Goal: Task Accomplishment & Management: Use online tool/utility

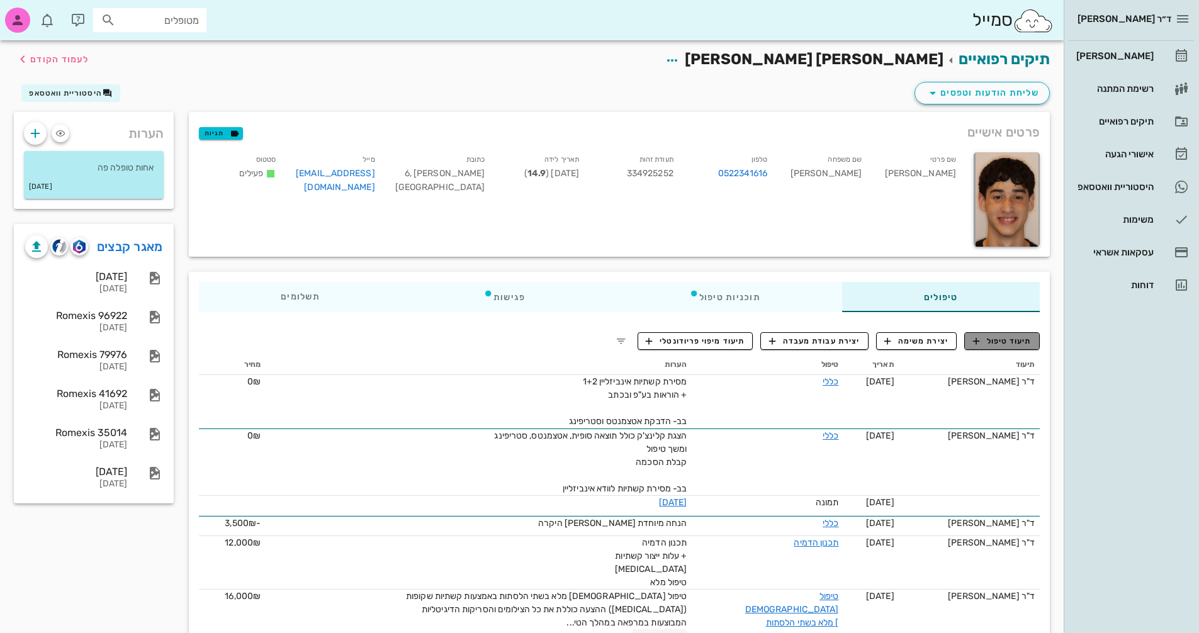
click at [989, 342] on span "תיעוד טיפול" at bounding box center [1002, 341] width 59 height 11
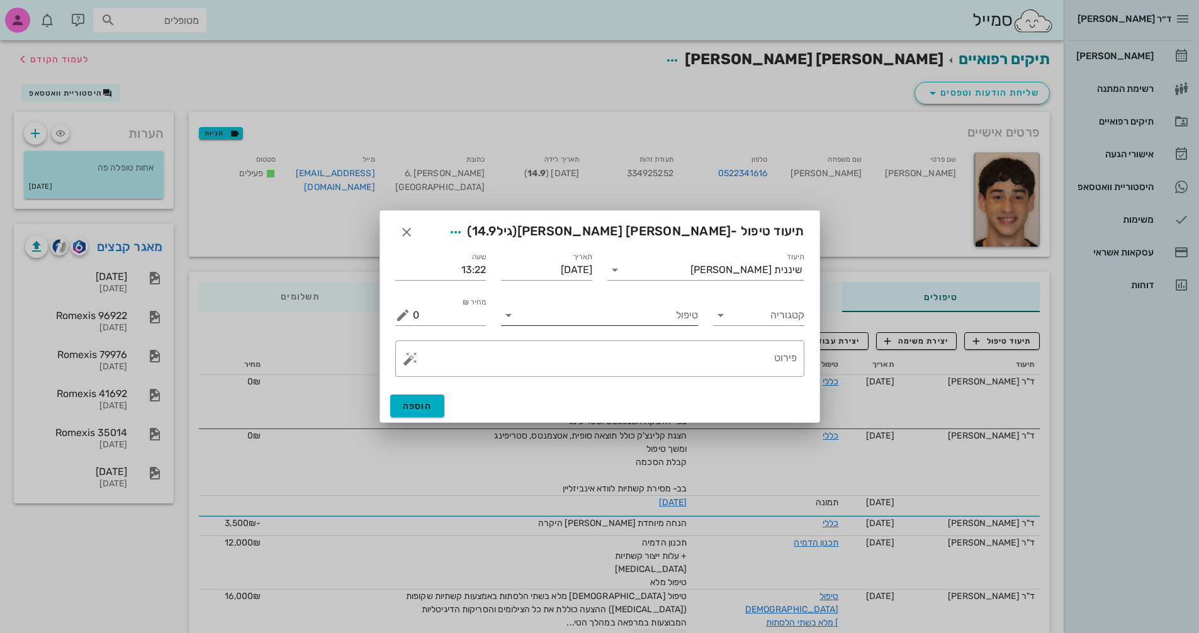
click at [507, 317] on icon at bounding box center [508, 315] width 15 height 15
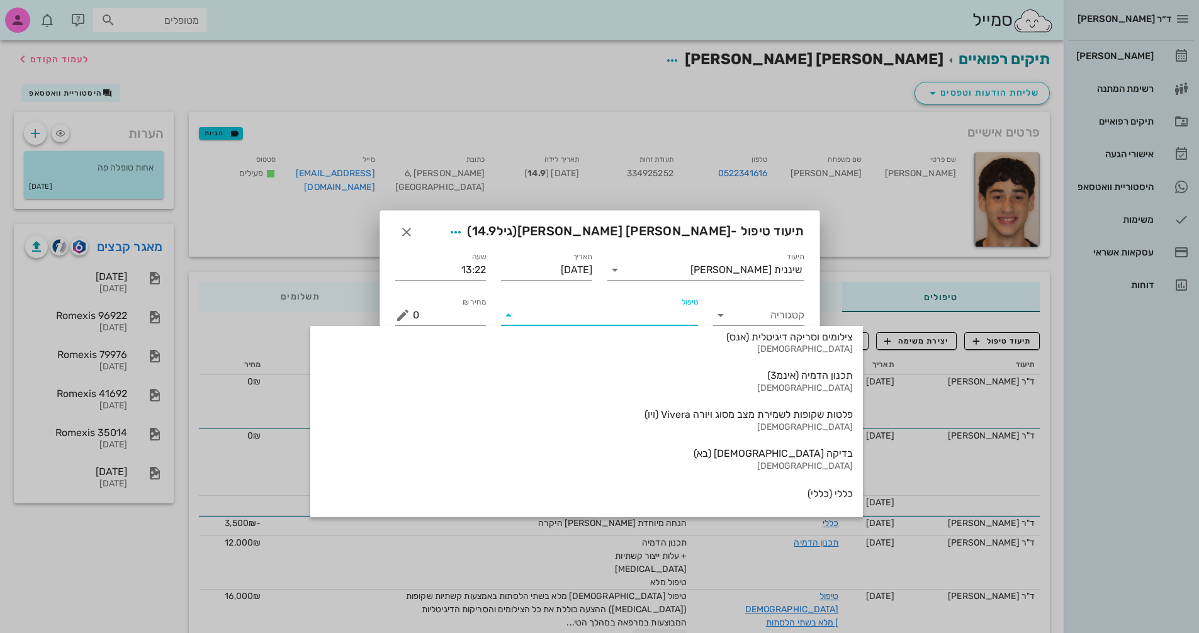
scroll to position [1314, 0]
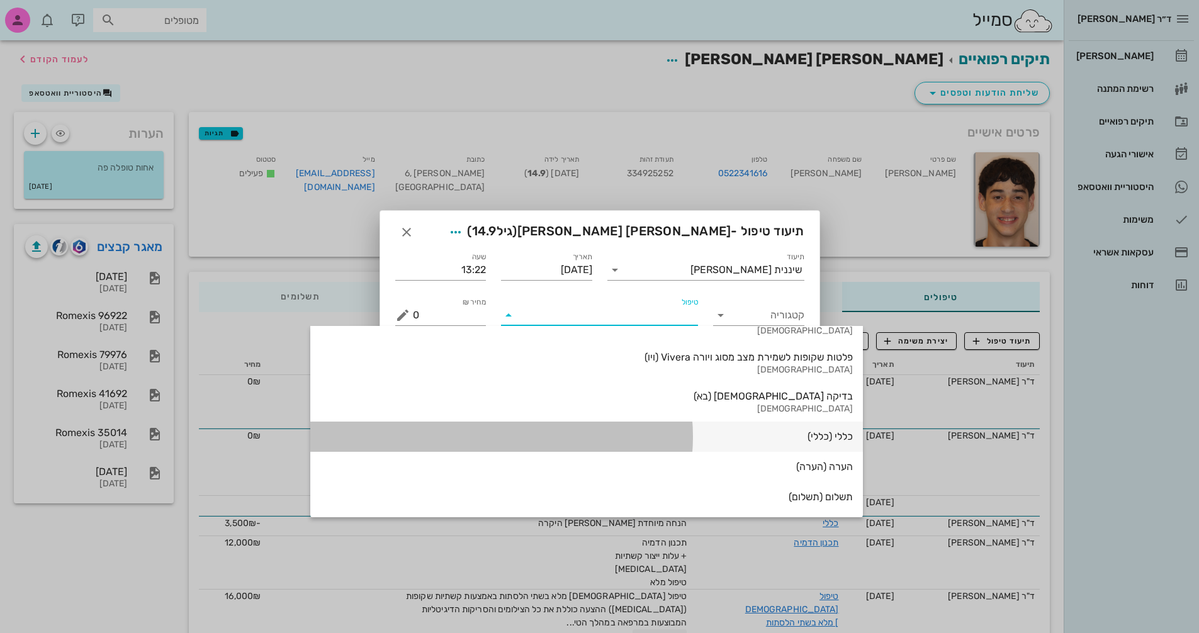
click at [683, 436] on div "כללי (כללי)" at bounding box center [586, 437] width 533 height 12
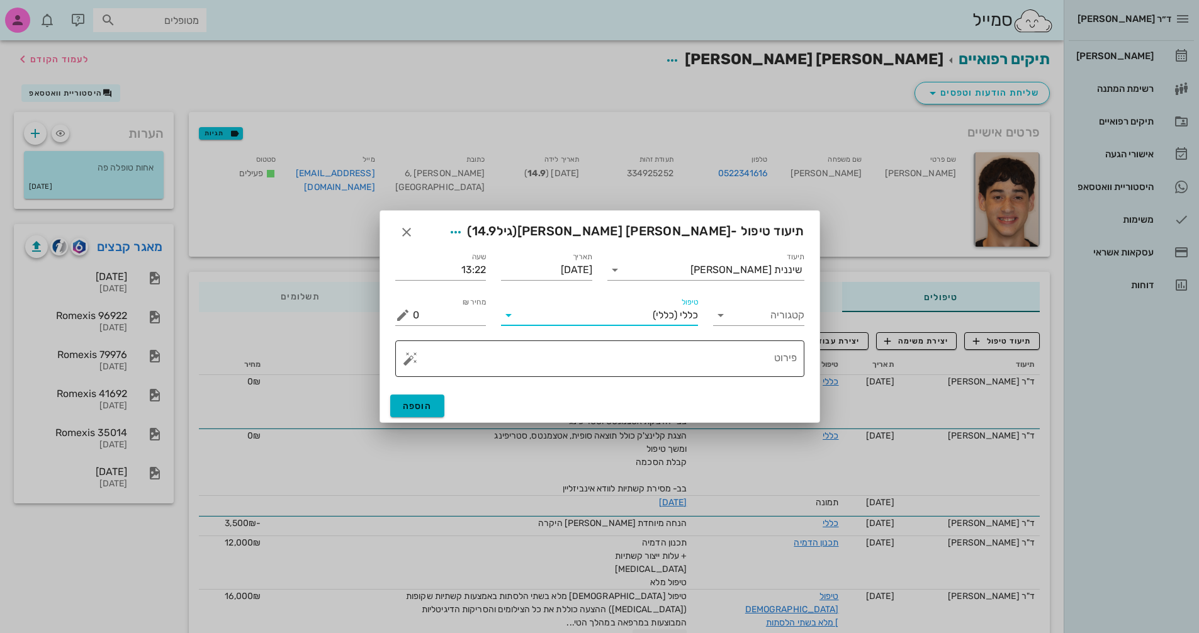
click at [403, 362] on button "button" at bounding box center [410, 358] width 15 height 15
click at [429, 307] on div "[MEDICAL_DATA]" at bounding box center [454, 308] width 103 height 25
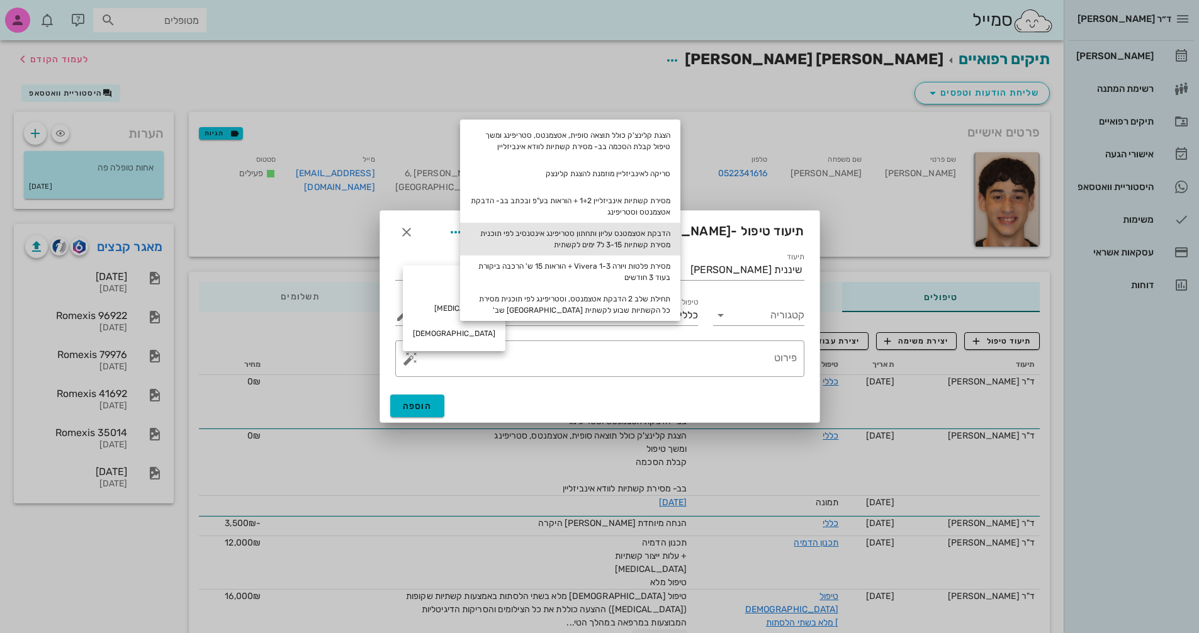
click at [653, 236] on div "הדבקת אטצמטנס עליון ותחתון סטריפינג אינטנסיב לפי תוכנית מסירת קשתיות 3-15 ל7 ימ…" at bounding box center [570, 239] width 220 height 33
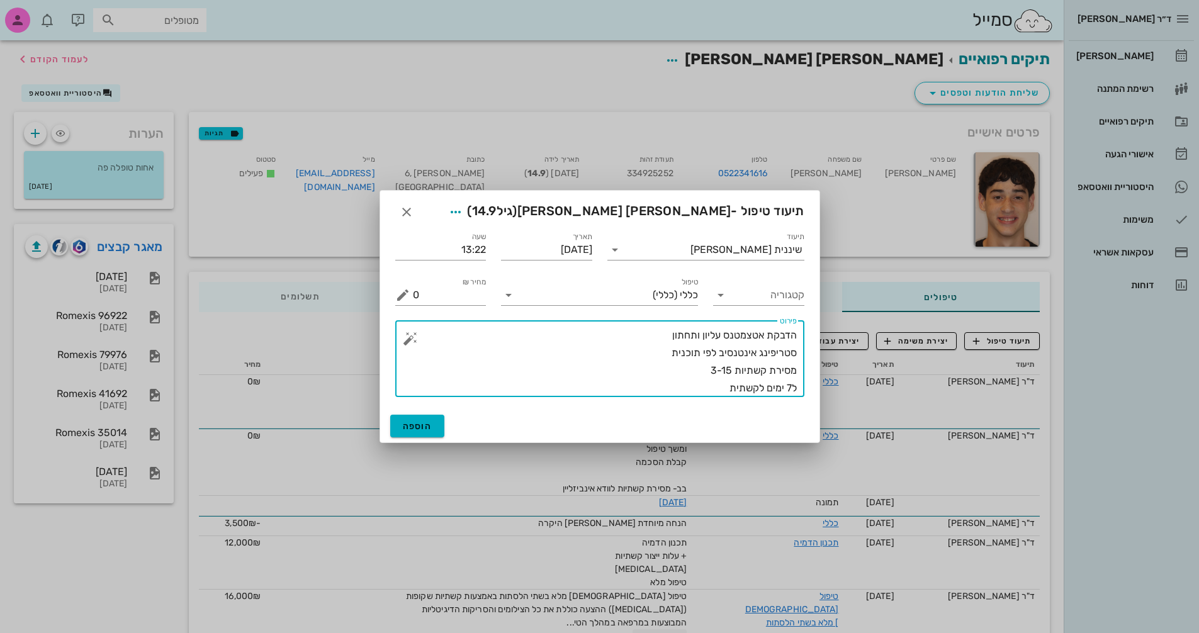
click at [660, 336] on textarea "הדבקת אטצמטנס עליון ותחתון סטריפינג אינטנסיב לפי תוכנית מסירת קשתיות 3-15 ל7 ימ…" at bounding box center [605, 362] width 384 height 71
click at [708, 380] on textarea "הדבקת אטצמטנס עליון ותחתון שלב 1 סטריפינג אינטנסיב לפי תוכנית מסירת קשתיות 3-15…" at bounding box center [605, 362] width 384 height 71
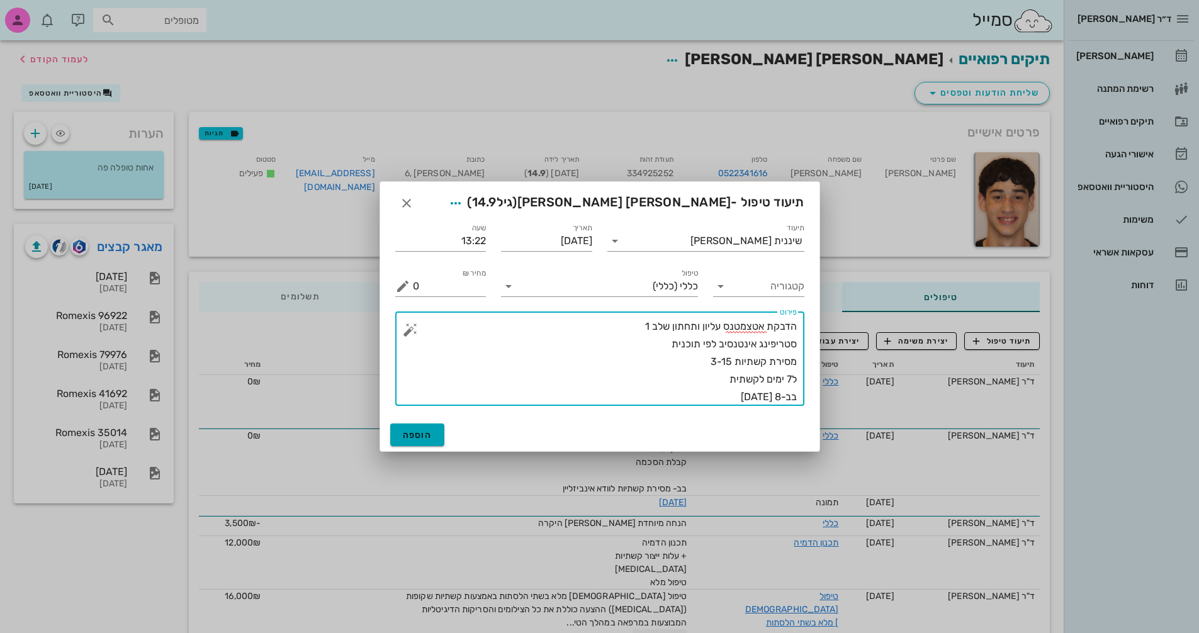
type textarea "הדבקת אטצמטנס עליון ותחתון שלב 1 סטריפינג אינטנסיב לפי תוכנית מסירת קשתיות 3-15…"
click at [418, 440] on span "הוספה" at bounding box center [418, 435] width 30 height 11
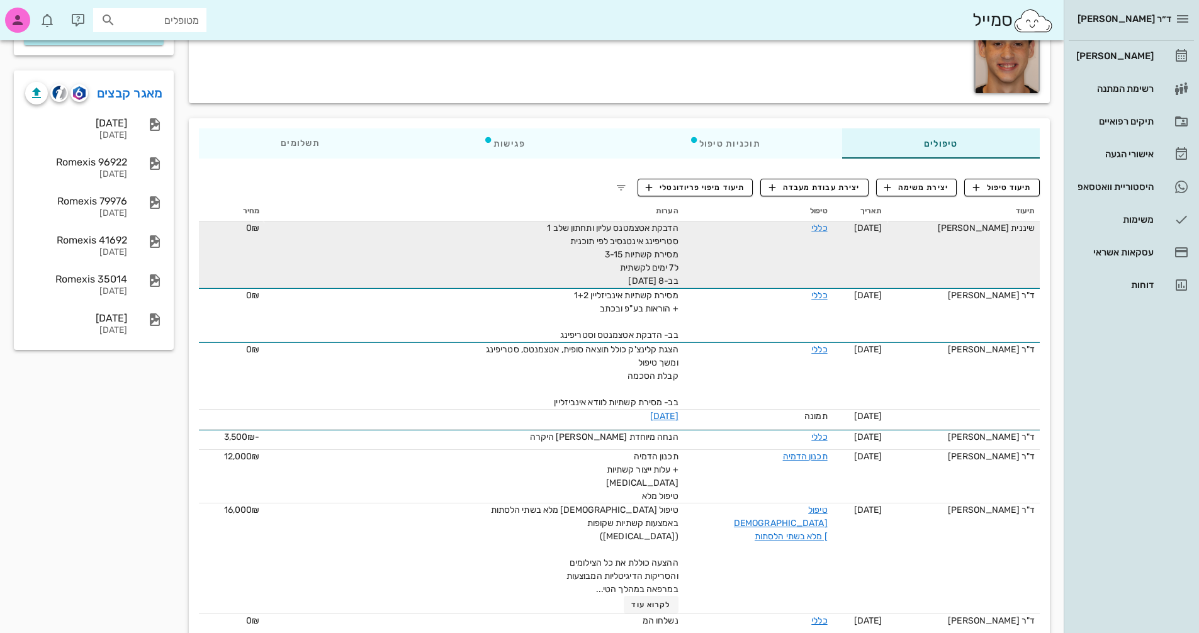
scroll to position [0, 0]
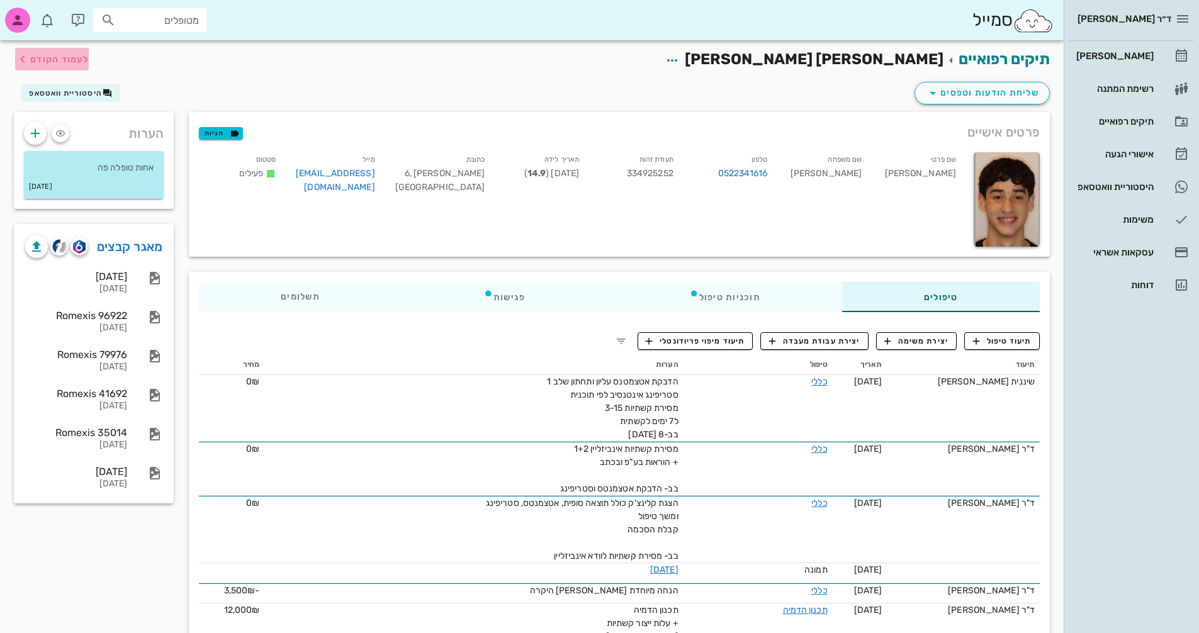
click at [59, 56] on span "לעמוד הקודם" at bounding box center [59, 59] width 59 height 11
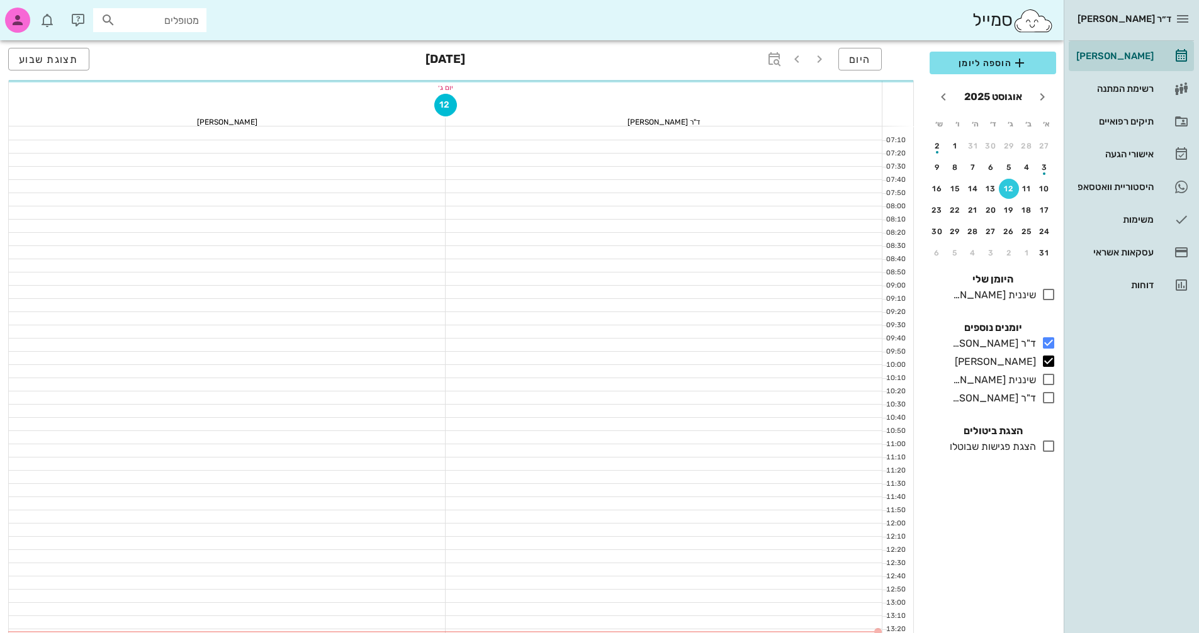
scroll to position [252, 0]
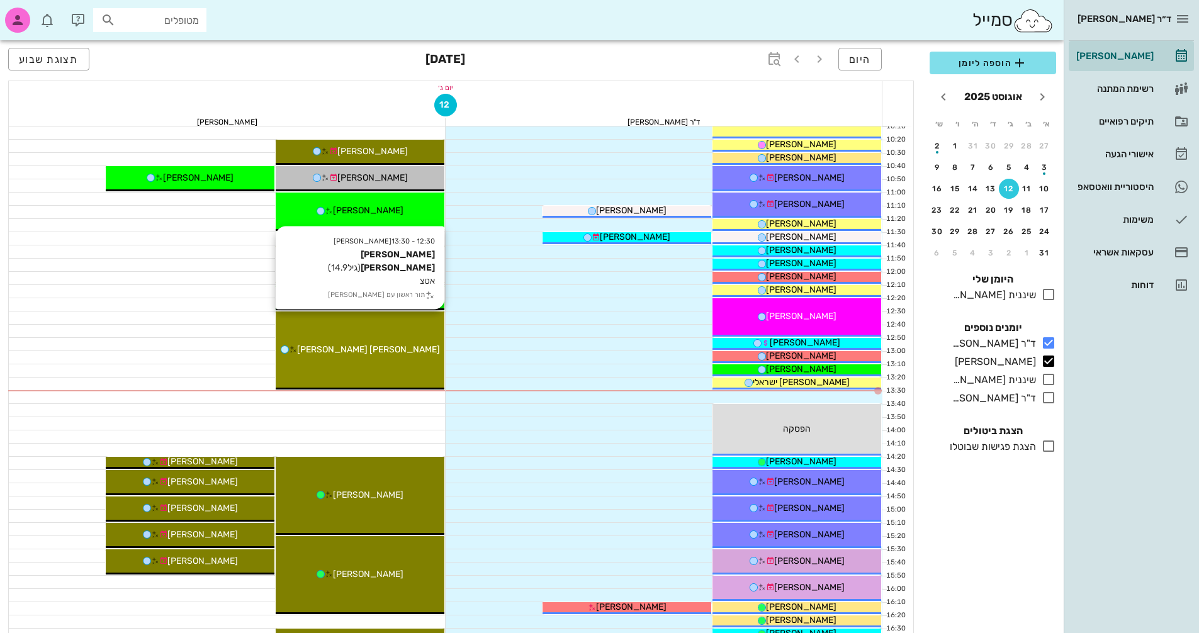
click at [387, 363] on div "12:30 - 13:30 יומן מרפאה [PERSON_NAME] [PERSON_NAME] (גיל 14.9 ) אטצ תור ראשון …" at bounding box center [360, 351] width 169 height 78
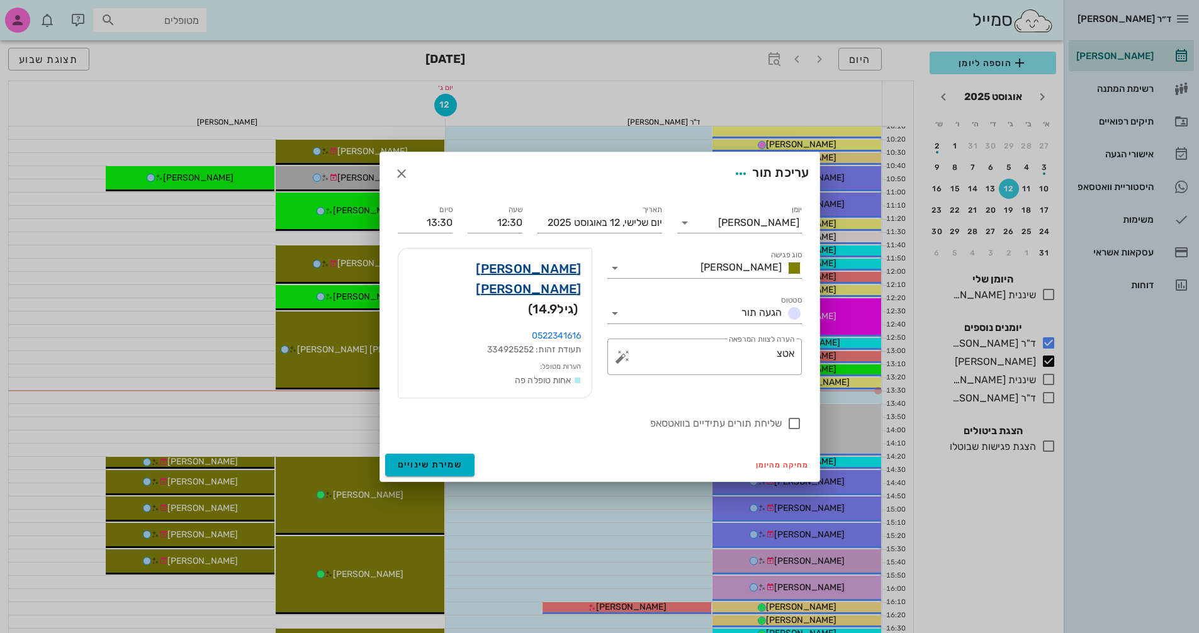
click at [561, 283] on link "[PERSON_NAME] [PERSON_NAME]" at bounding box center [495, 279] width 173 height 40
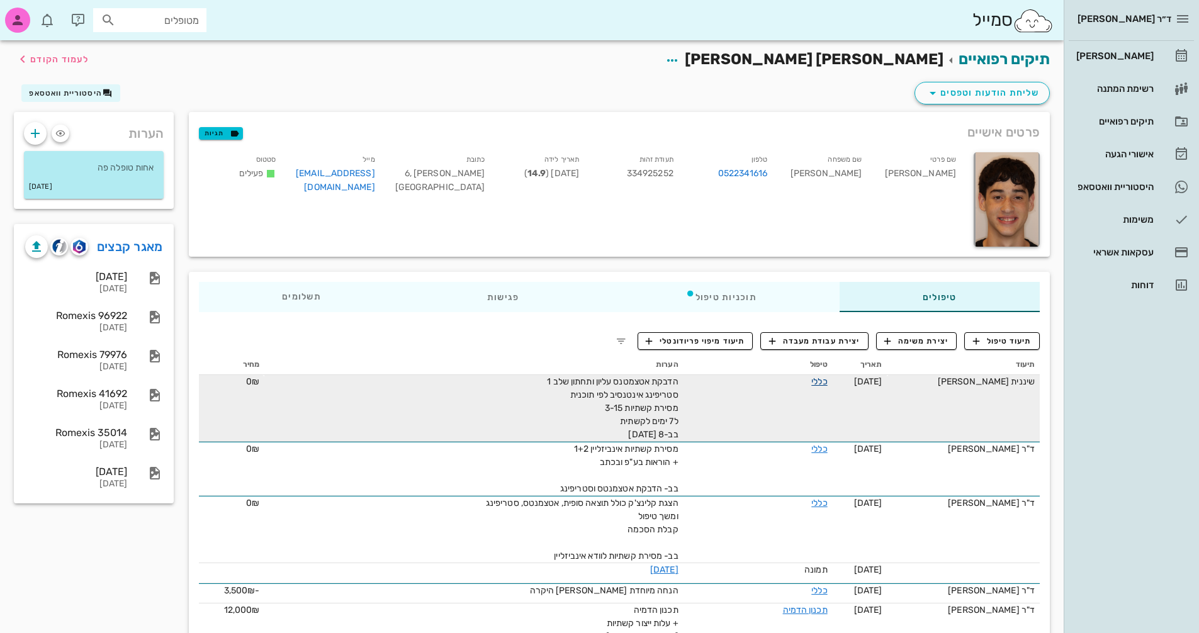
click at [820, 380] on link "כללי" at bounding box center [819, 381] width 16 height 11
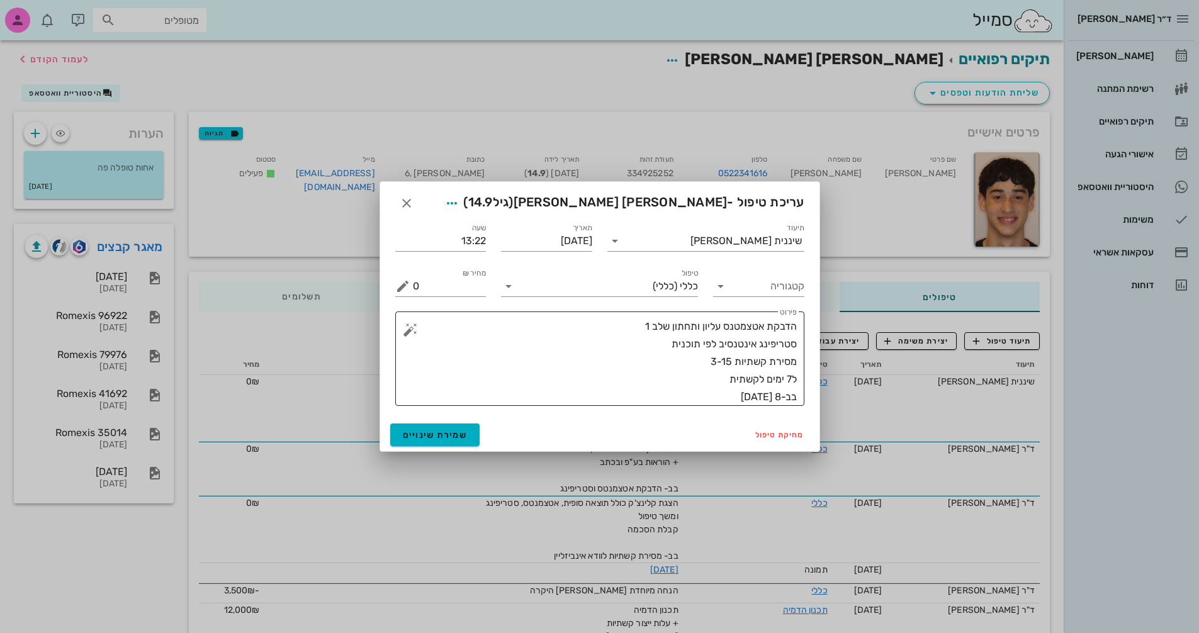
click at [685, 358] on textarea "הדבקת אטצמטנס עליון ותחתון שלב 1 סטריפינג אינטנסיב לפי תוכנית מסירת קשתיות 3-15…" at bounding box center [605, 362] width 384 height 88
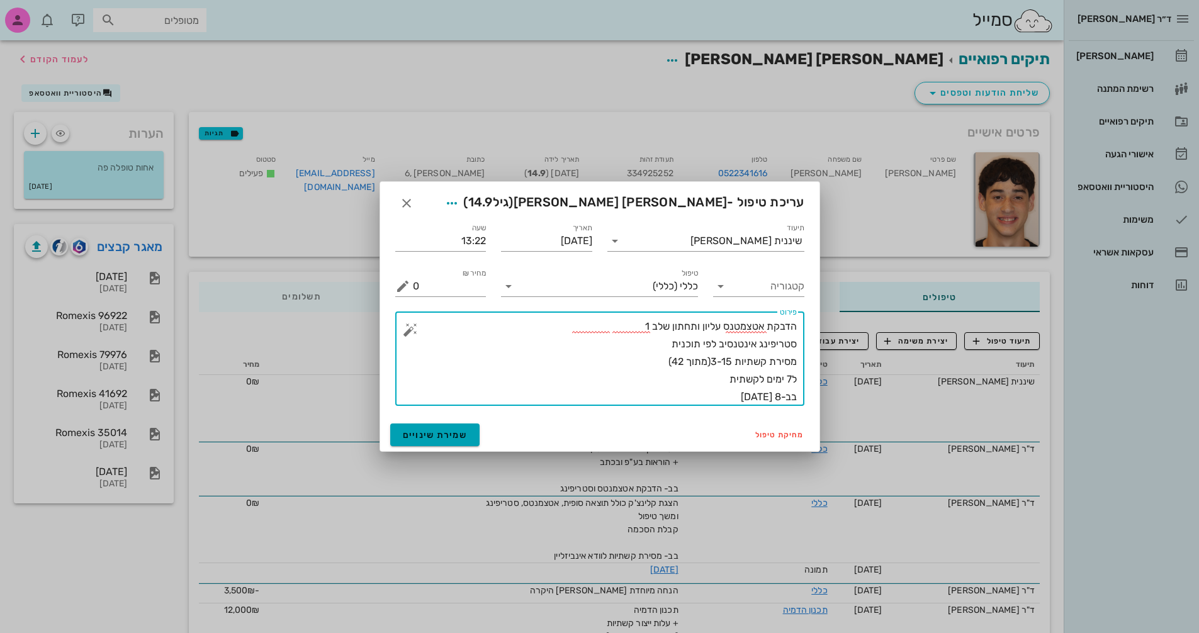
type textarea "הדבקת אטצמטנס עליון ותחתון שלב 1 סטריפינג אינטנסיב לפי תוכנית מסירת קשתיות 3-15…"
click at [431, 435] on span "שמירת שינויים" at bounding box center [435, 435] width 65 height 11
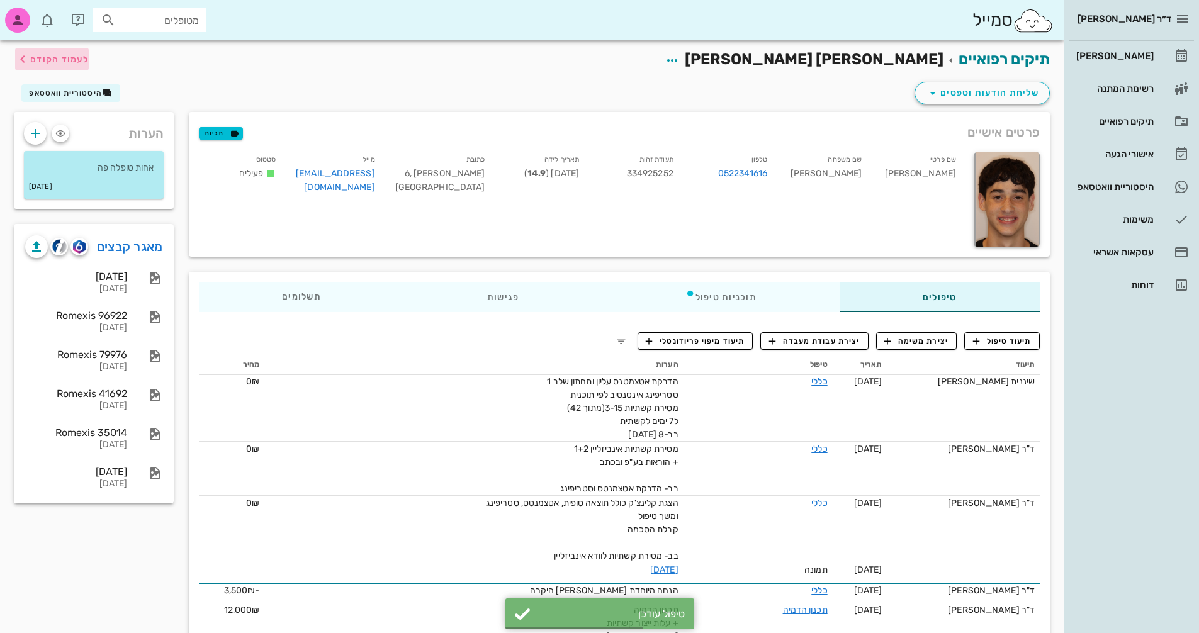
click at [46, 59] on span "לעמוד הקודם" at bounding box center [59, 59] width 59 height 11
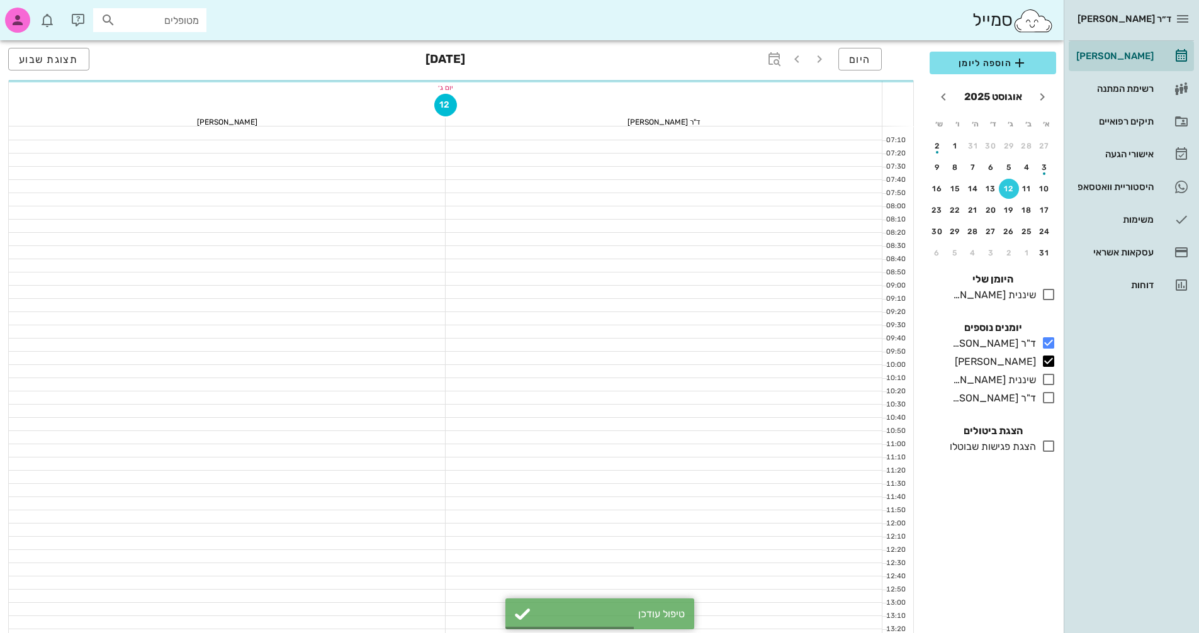
scroll to position [252, 0]
